Goal: Task Accomplishment & Management: Complete application form

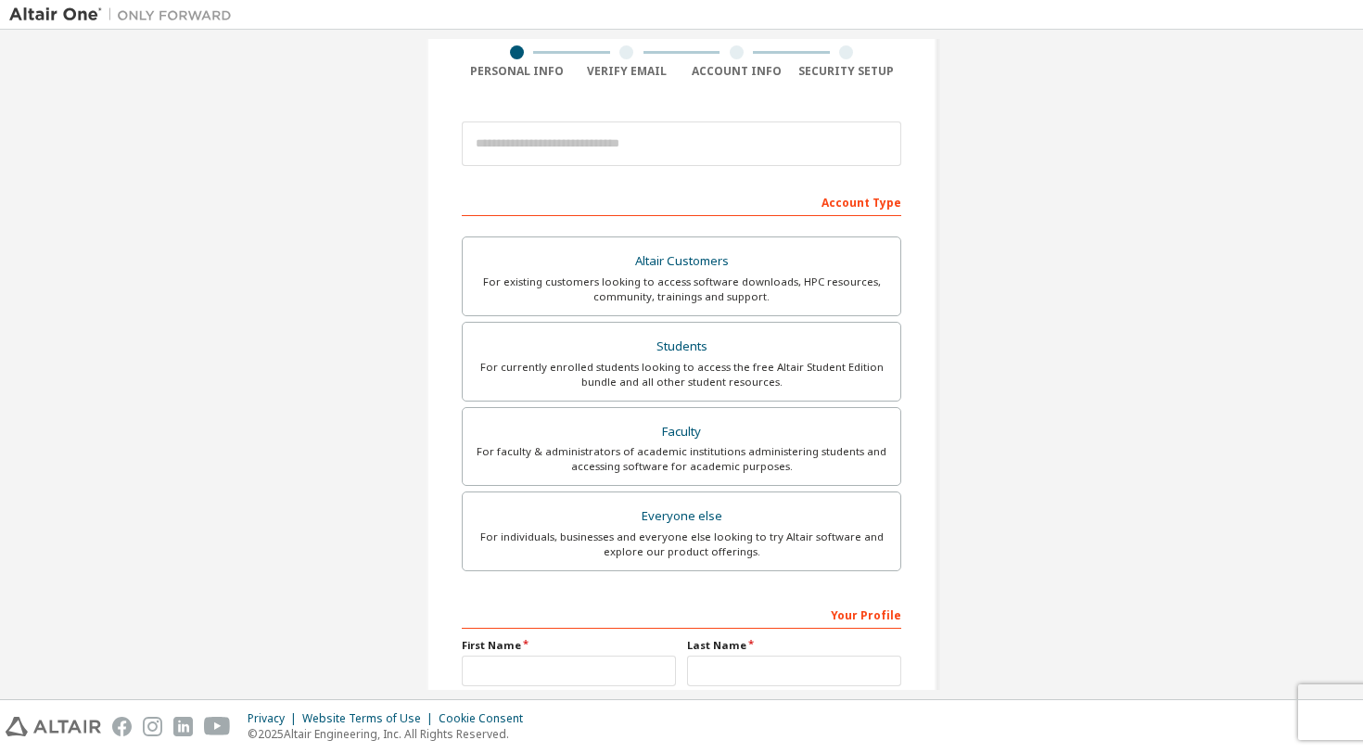
scroll to position [153, 0]
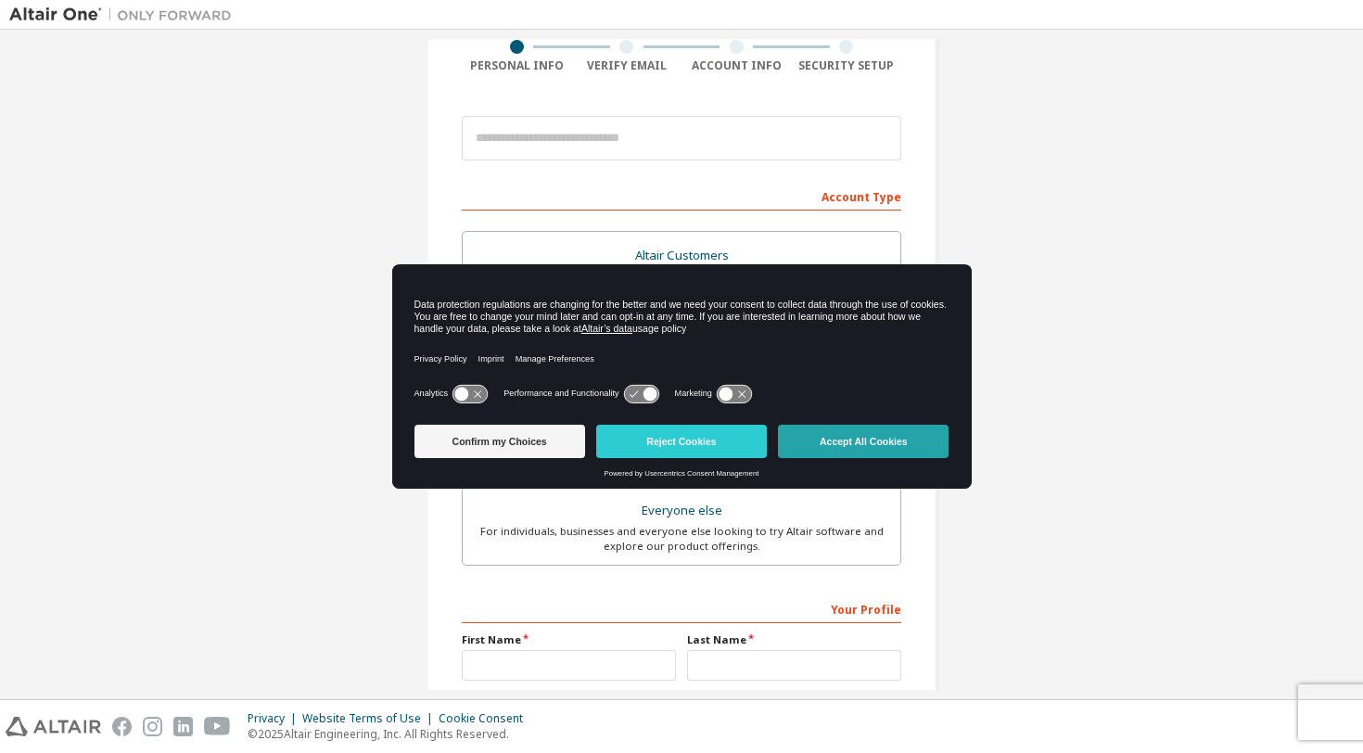
click at [850, 437] on button "Accept All Cookies" at bounding box center [863, 441] width 171 height 33
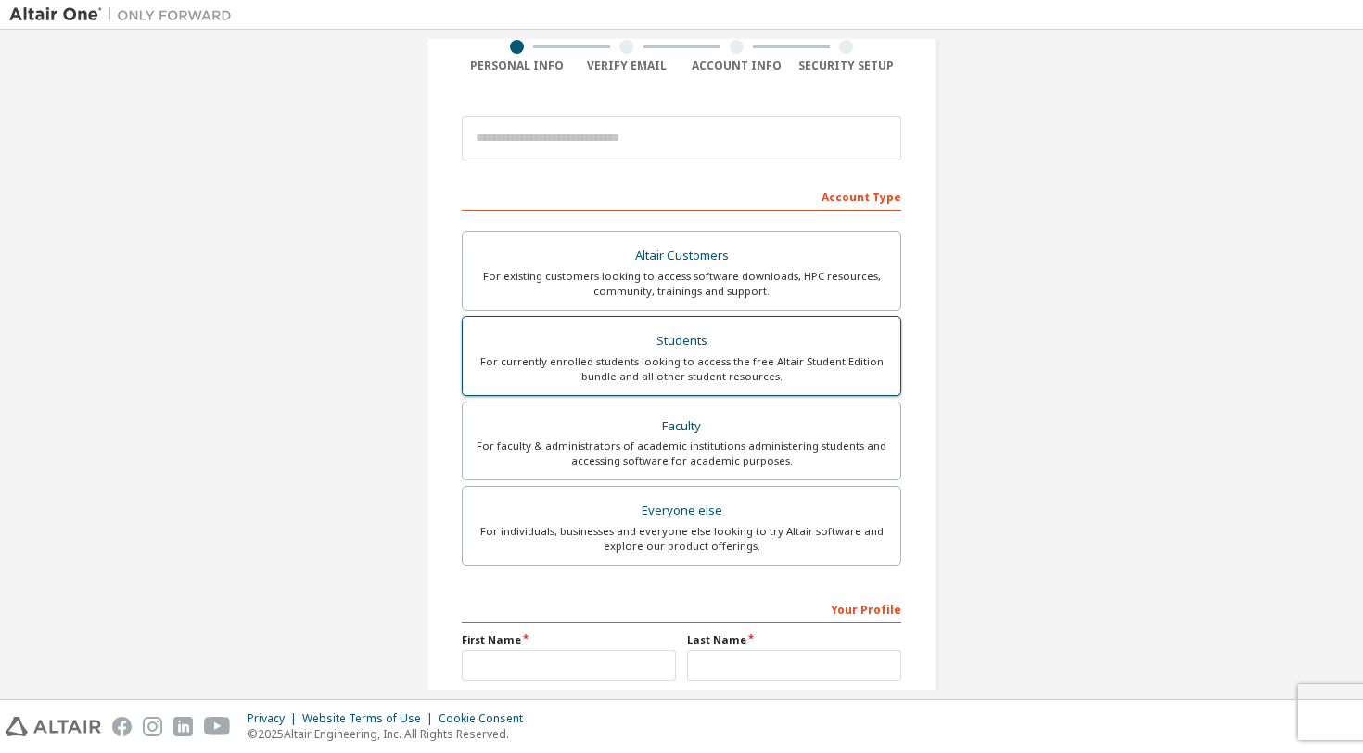
click at [638, 342] on div "Students" at bounding box center [682, 341] width 416 height 26
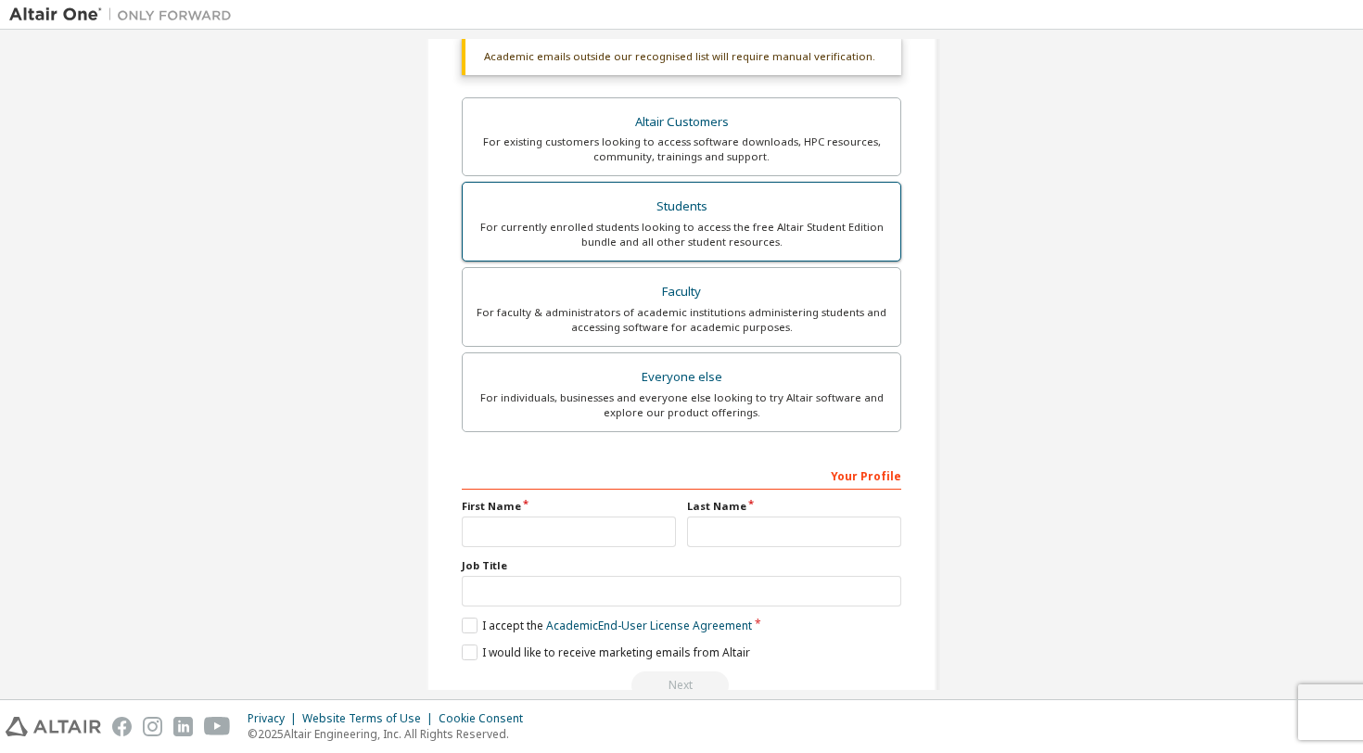
scroll to position [379, 0]
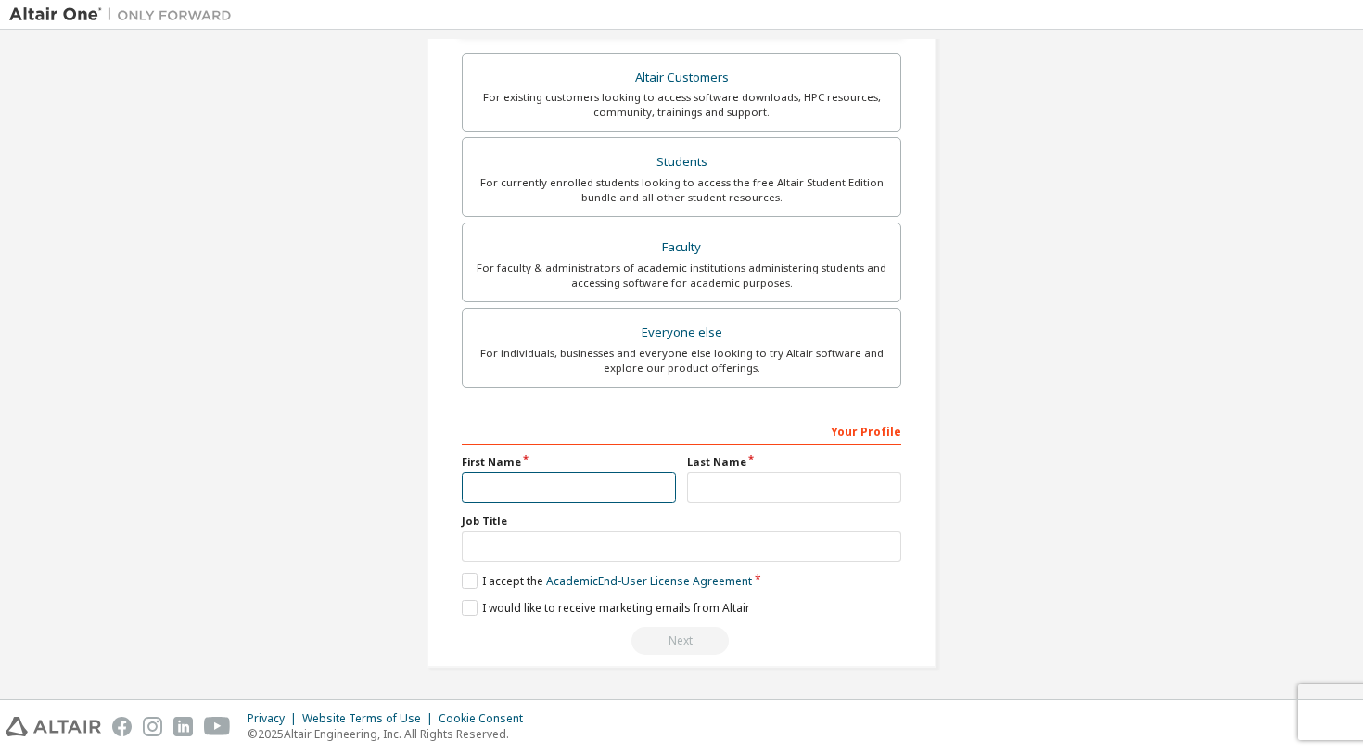
click at [531, 488] on input "text" at bounding box center [569, 487] width 214 height 31
type input "*******"
click at [707, 491] on input "text" at bounding box center [794, 487] width 214 height 31
type input "******"
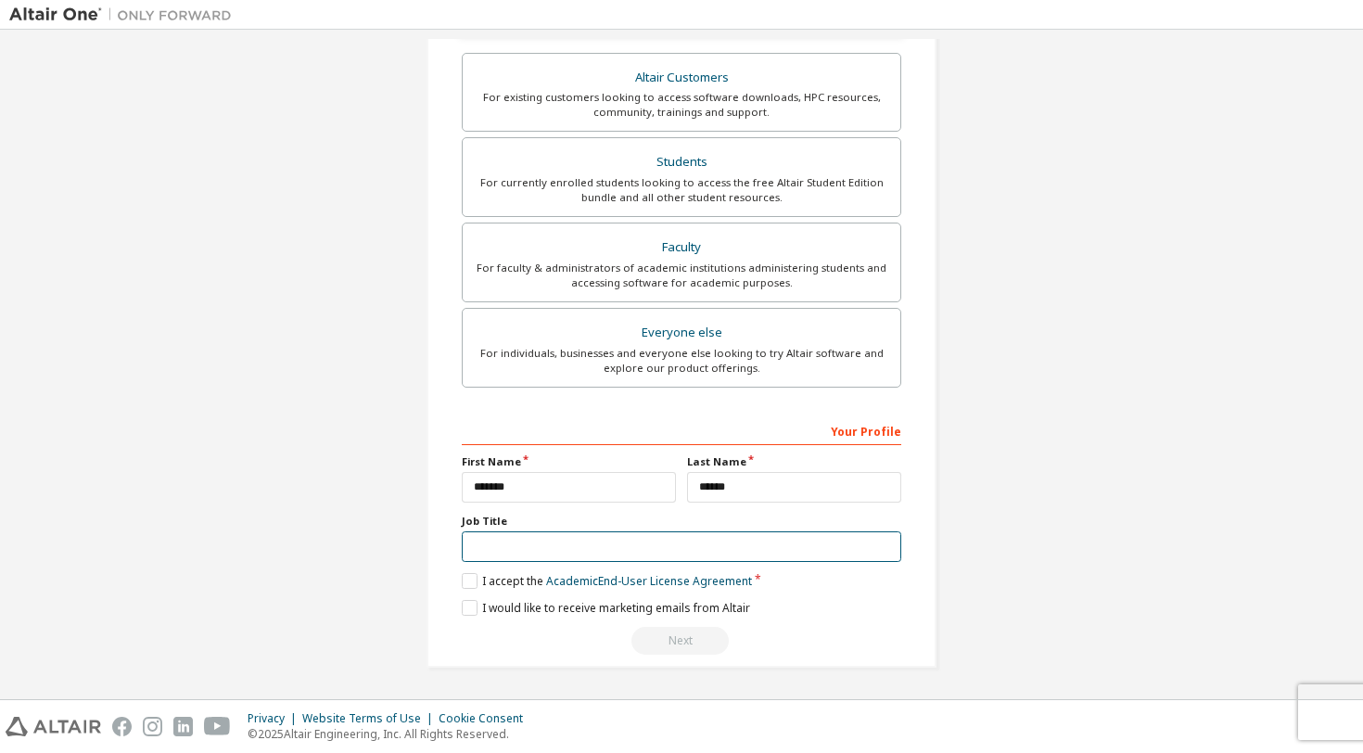
click at [558, 549] on input "text" at bounding box center [682, 546] width 440 height 31
type input "*******"
click at [463, 579] on label "I accept the Academic End-User License Agreement" at bounding box center [607, 581] width 290 height 16
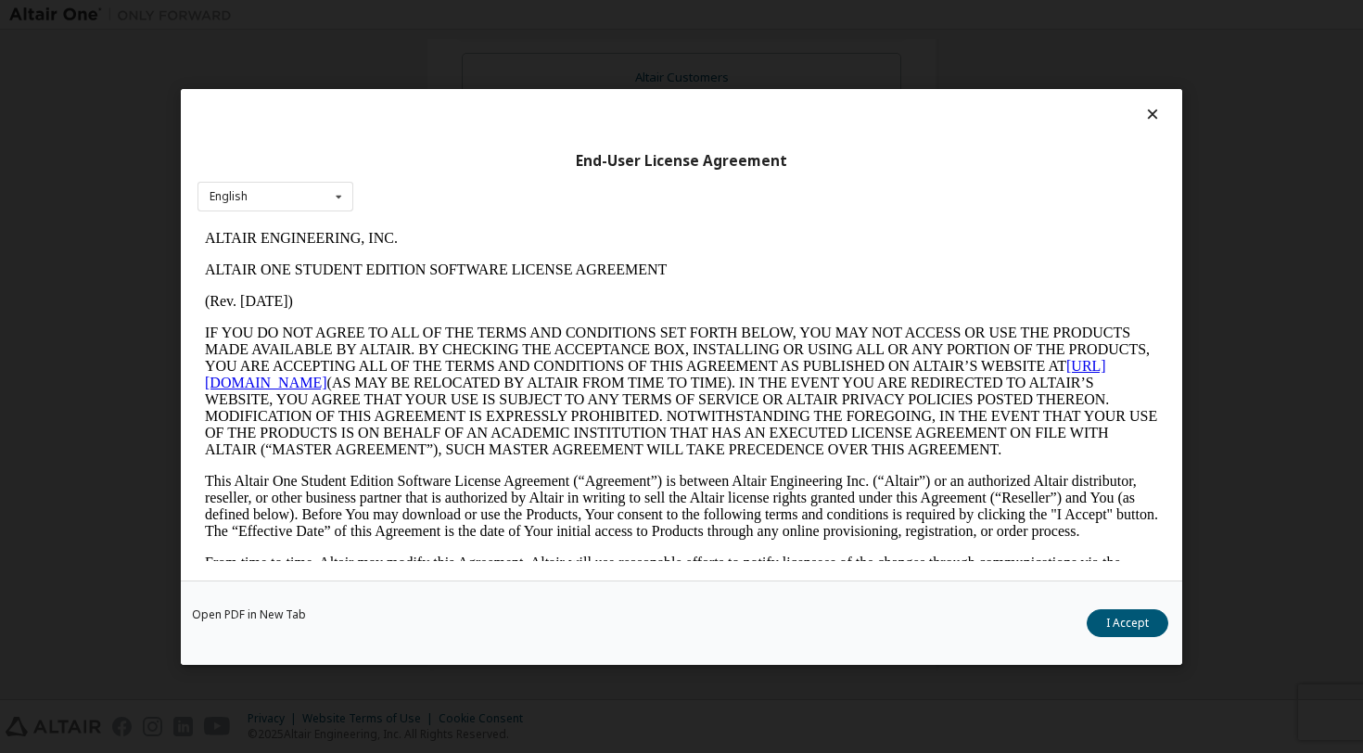
scroll to position [0, 0]
click at [1118, 626] on button "I Accept" at bounding box center [1128, 622] width 82 height 28
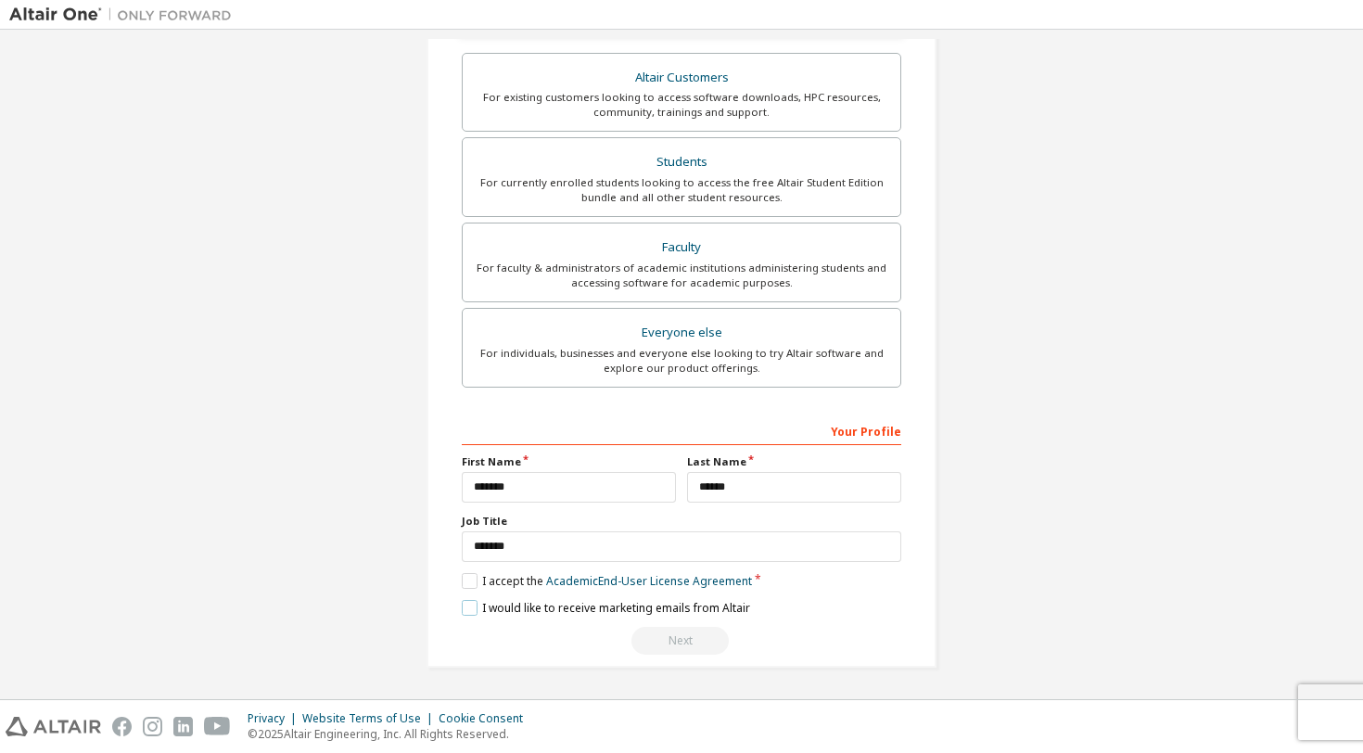
click at [466, 612] on label "I would like to receive marketing emails from Altair" at bounding box center [606, 608] width 288 height 16
click at [463, 607] on label "I would like to receive marketing emails from Altair" at bounding box center [606, 608] width 288 height 16
click at [673, 637] on div "Next" at bounding box center [682, 641] width 440 height 28
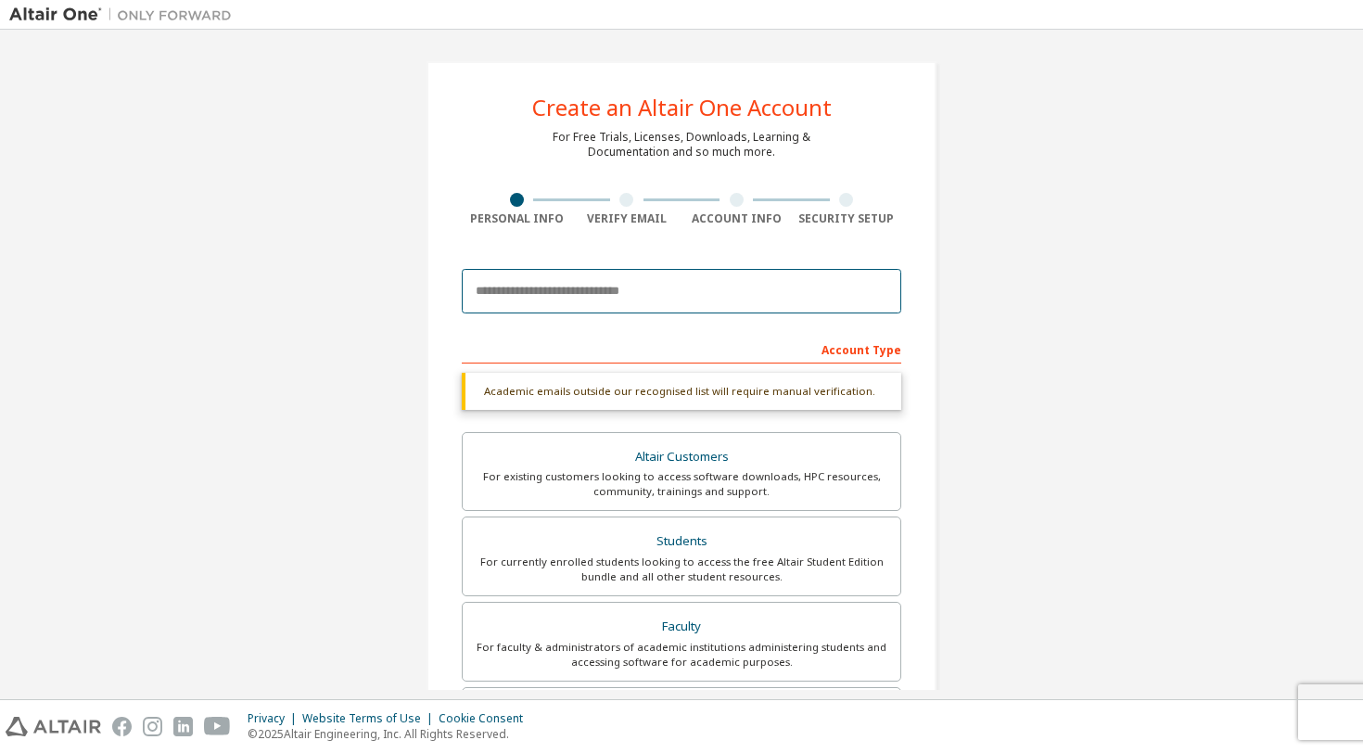
click at [580, 288] on input "email" at bounding box center [682, 291] width 440 height 45
type input "**********"
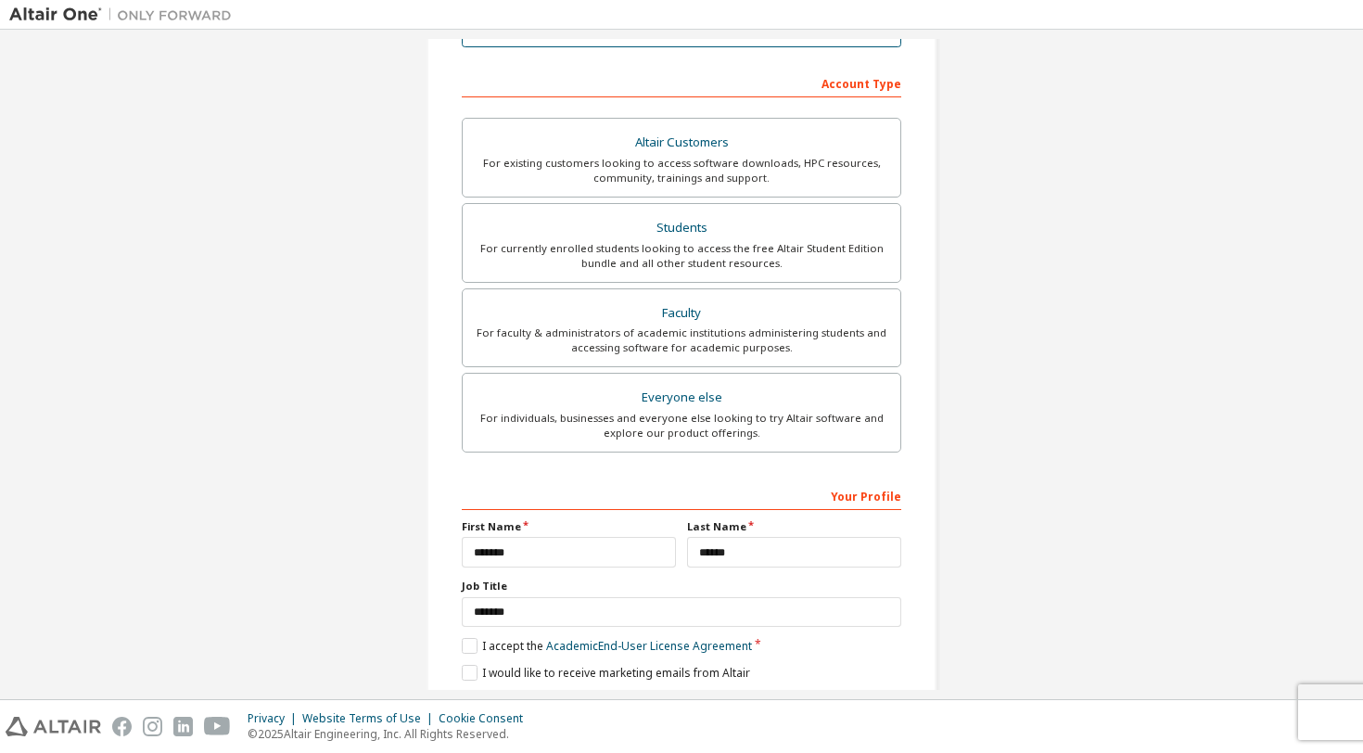
scroll to position [331, 0]
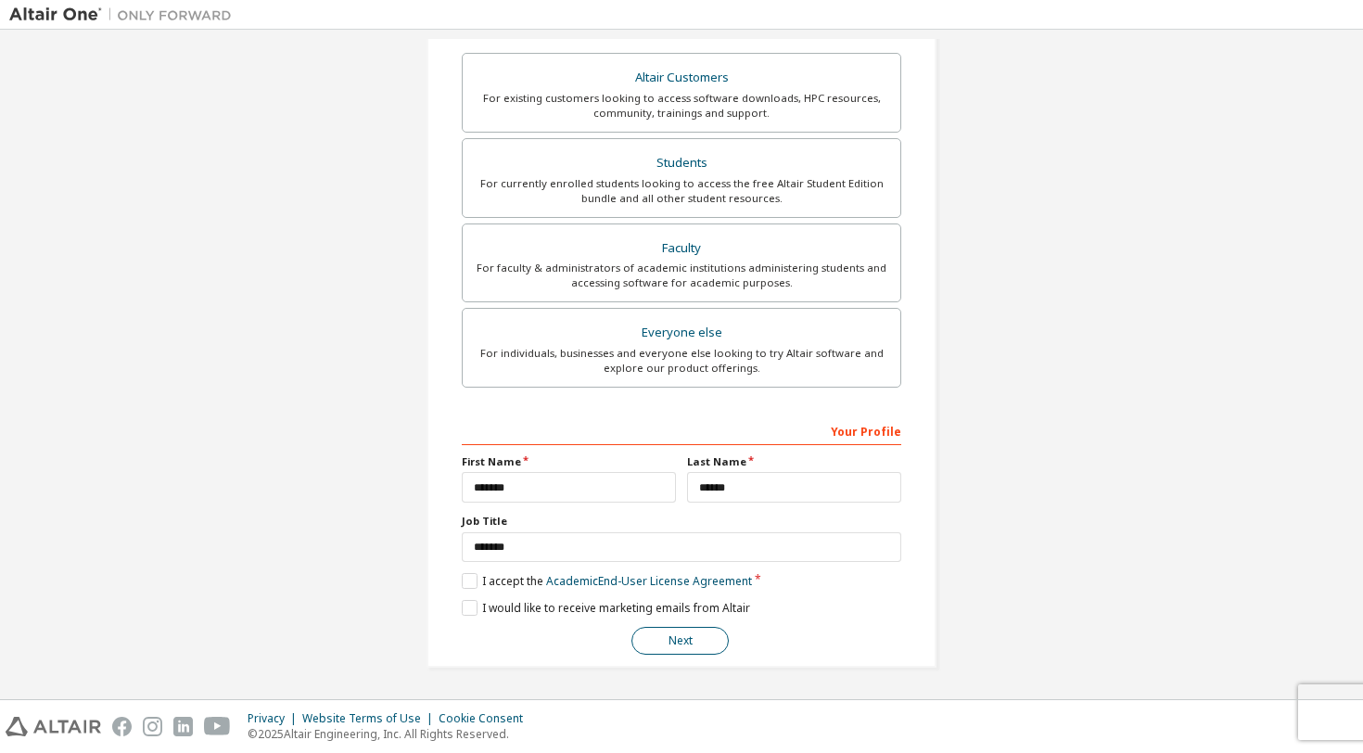
click at [684, 639] on button "Next" at bounding box center [680, 641] width 97 height 28
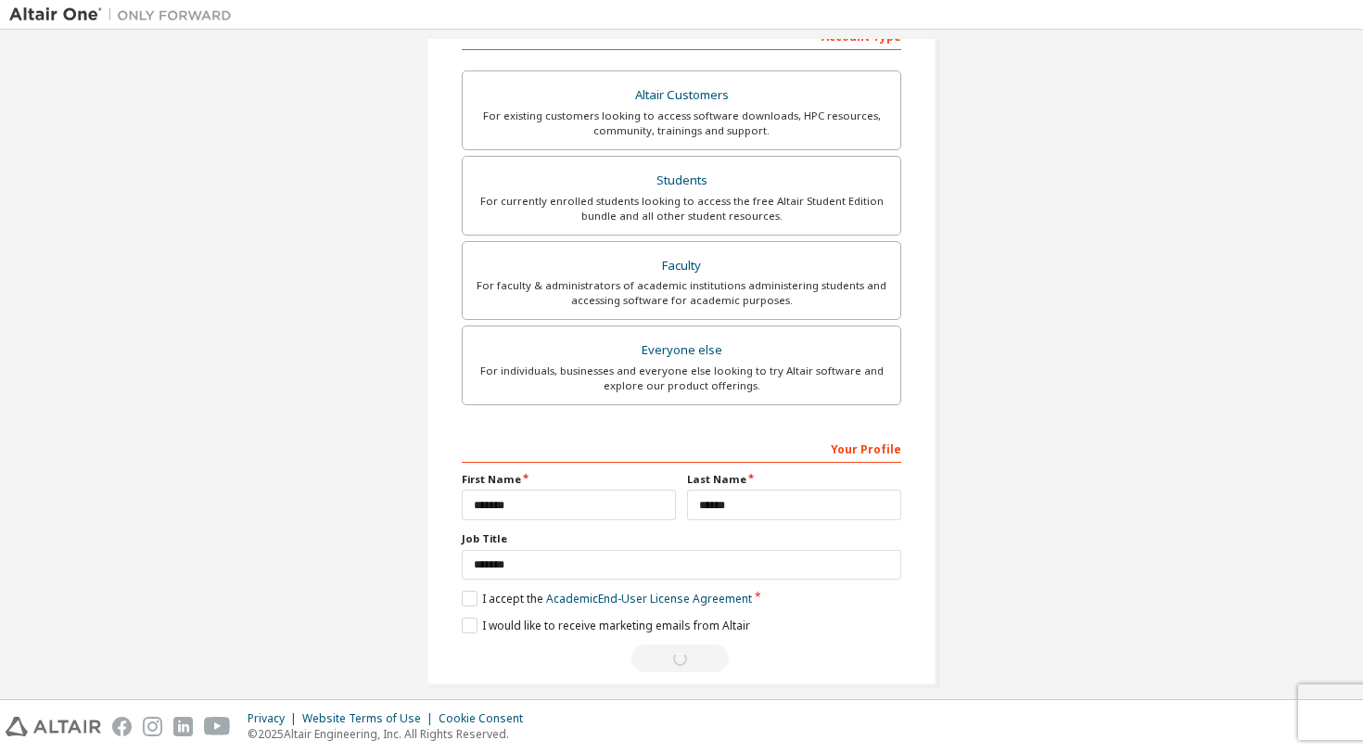
scroll to position [0, 0]
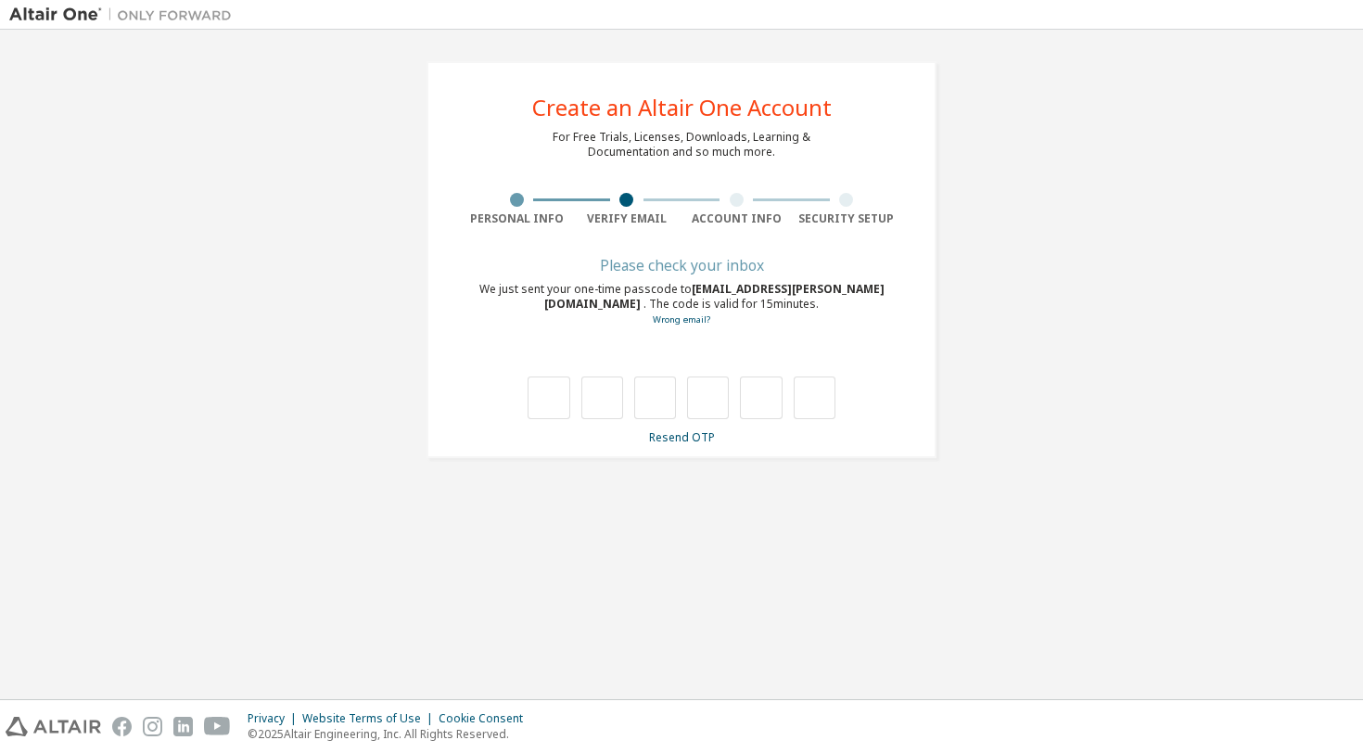
type input "*"
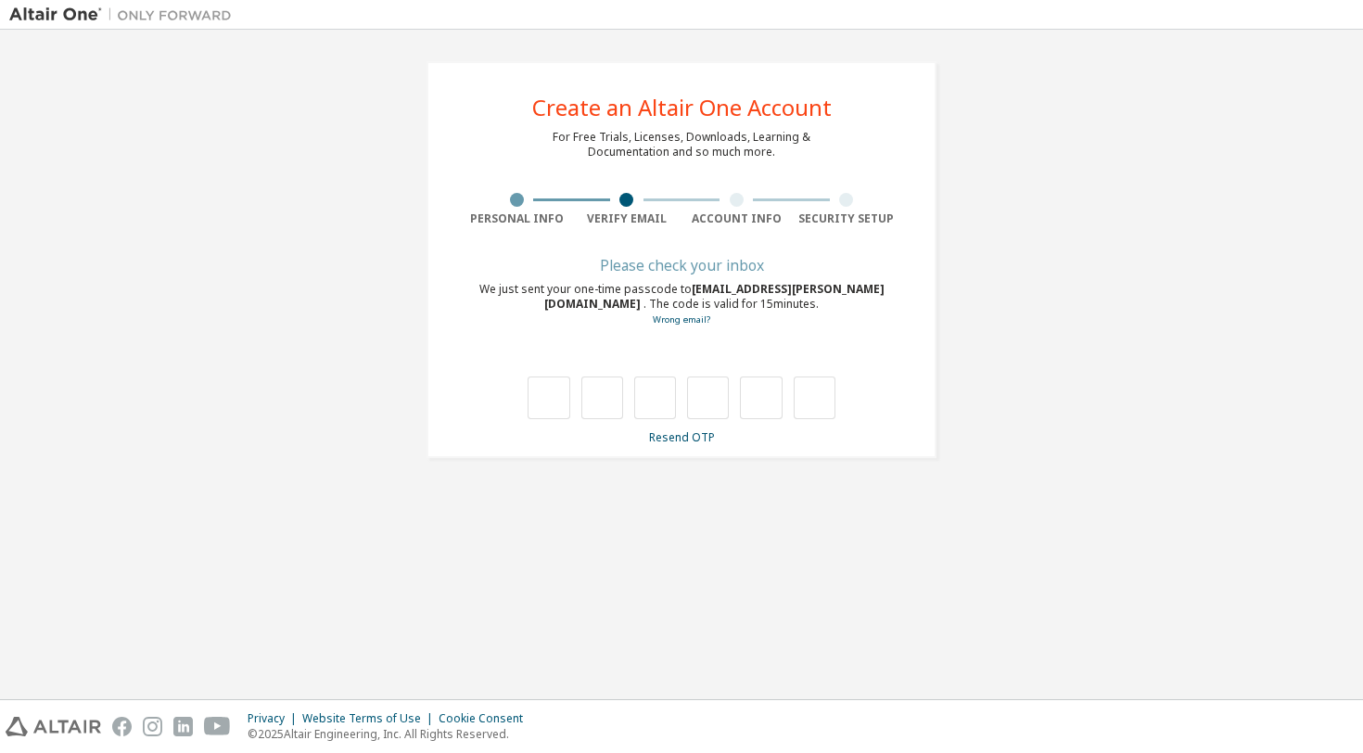
type input "*"
